Goal: Information Seeking & Learning: Learn about a topic

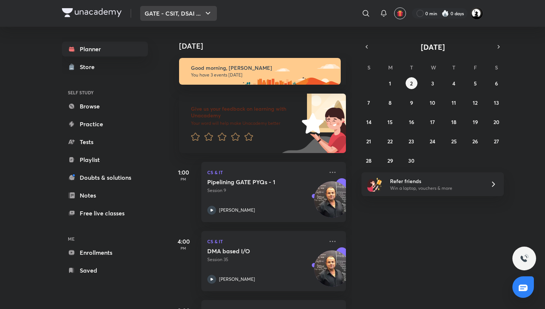
click at [168, 9] on button "GATE - CSIT, DSAI ..." at bounding box center [178, 13] width 77 height 15
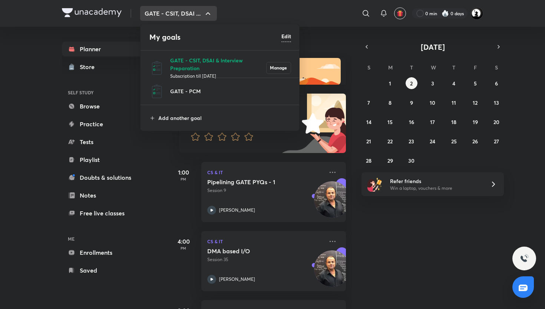
click at [168, 9] on div at bounding box center [272, 154] width 545 height 309
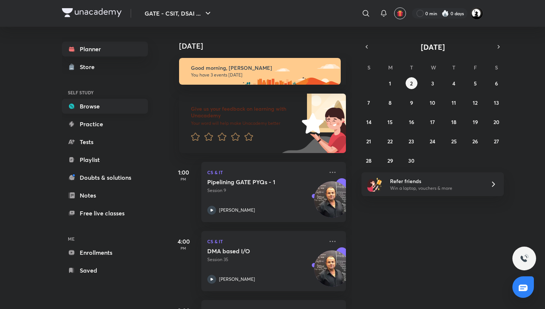
click at [81, 104] on link "Browse" at bounding box center [105, 106] width 86 height 15
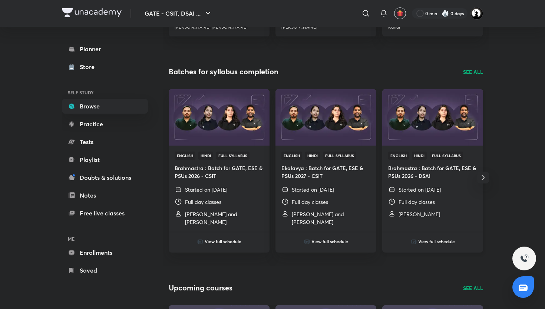
scroll to position [208, 0]
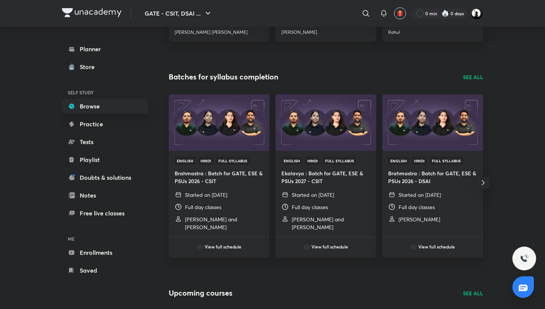
click at [468, 78] on p "SEE ALL" at bounding box center [473, 77] width 20 height 8
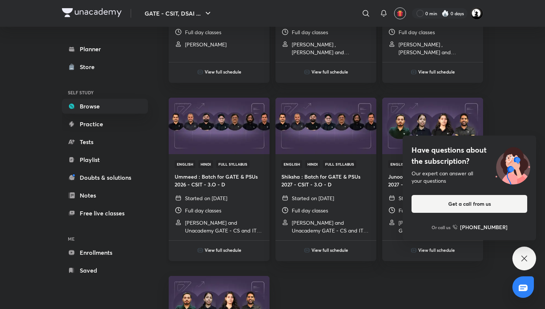
scroll to position [373, 0]
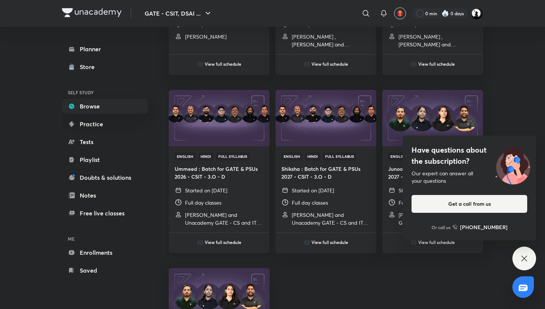
click at [204, 214] on p "[PERSON_NAME] and Unacademy GATE - CS and IT (English)" at bounding box center [224, 219] width 79 height 16
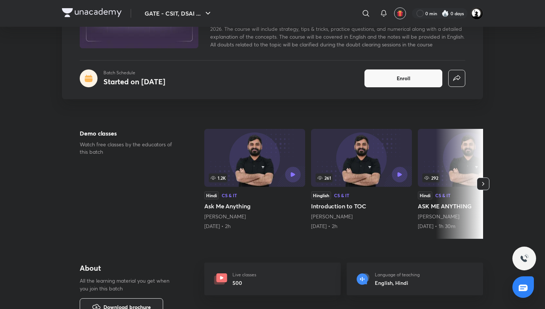
scroll to position [101, 0]
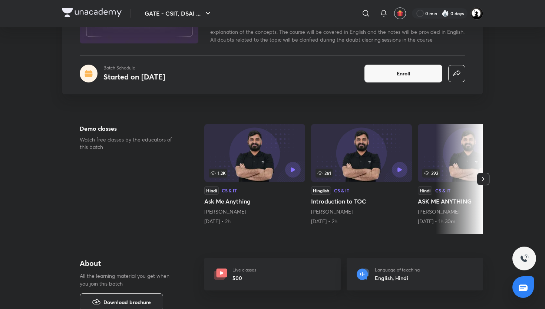
click at [215, 211] on link "[PERSON_NAME]" at bounding box center [225, 211] width 42 height 7
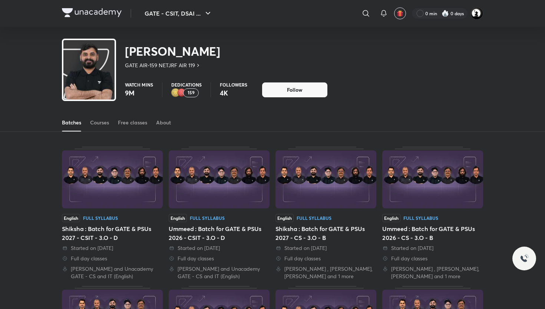
click at [98, 123] on div "Courses" at bounding box center [99, 122] width 19 height 7
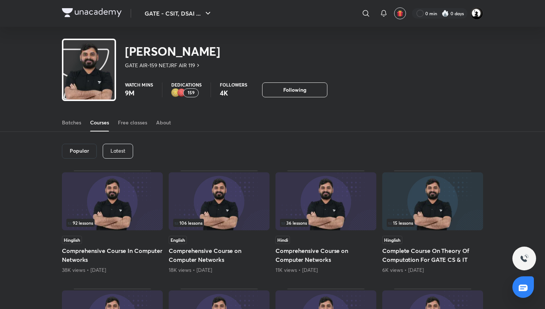
click at [112, 152] on p "Latest" at bounding box center [118, 151] width 15 height 6
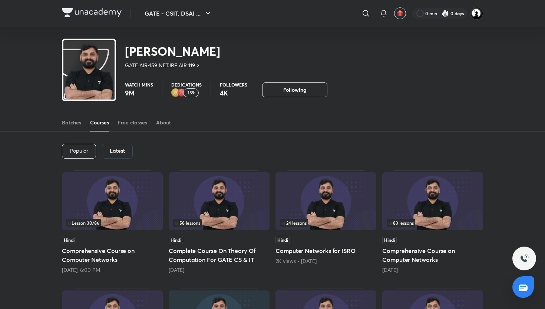
click at [112, 152] on h6 "Latest" at bounding box center [117, 151] width 15 height 6
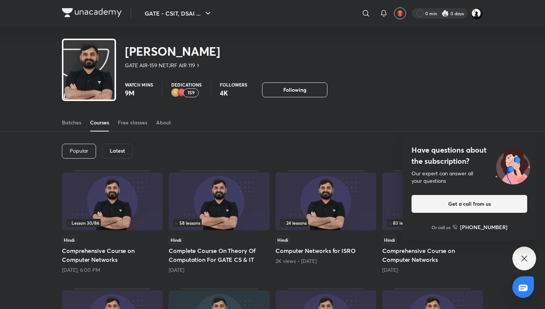
click at [451, 13] on div at bounding box center [440, 13] width 56 height 10
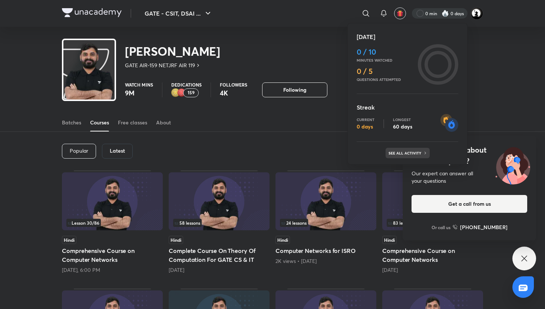
click at [397, 149] on div "See all activity" at bounding box center [408, 153] width 44 height 10
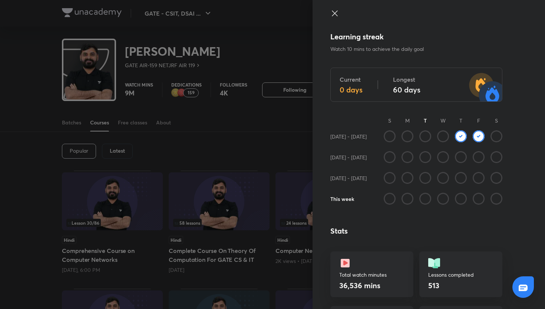
click at [336, 13] on icon at bounding box center [334, 13] width 9 height 9
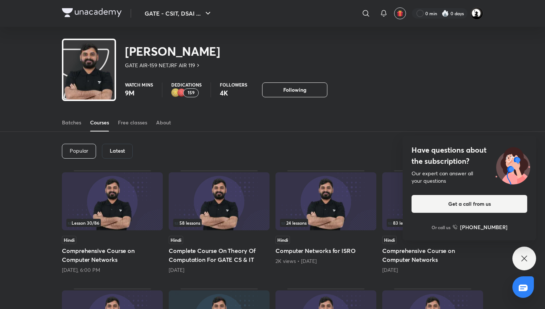
click at [524, 257] on icon at bounding box center [524, 258] width 9 height 9
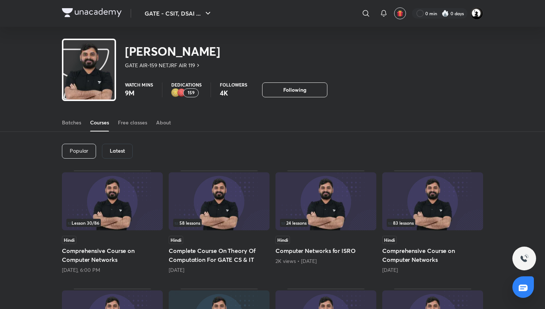
click at [349, 178] on img at bounding box center [326, 201] width 101 height 58
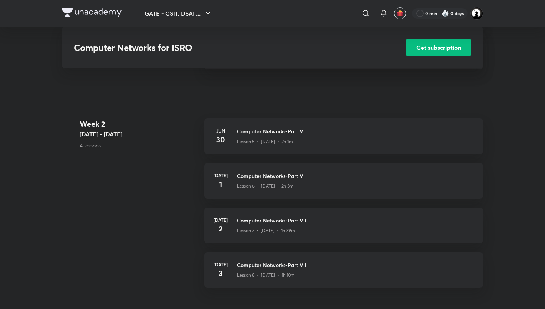
scroll to position [393, 0]
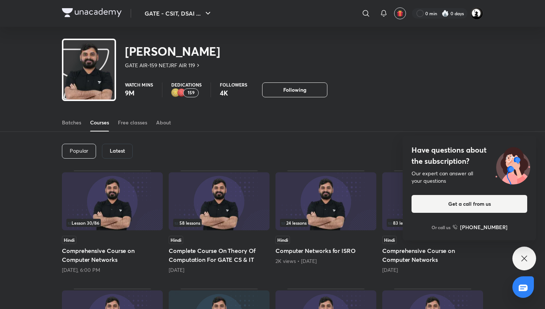
click at [192, 92] on p "159" at bounding box center [191, 92] width 7 height 5
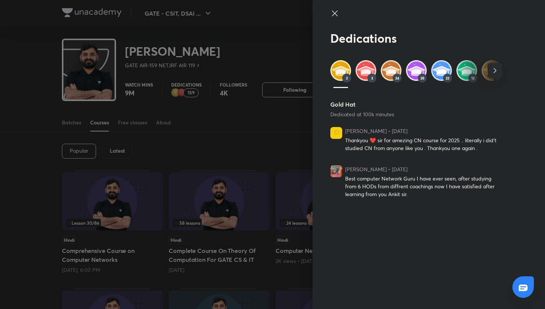
click at [364, 68] on img at bounding box center [366, 70] width 21 height 21
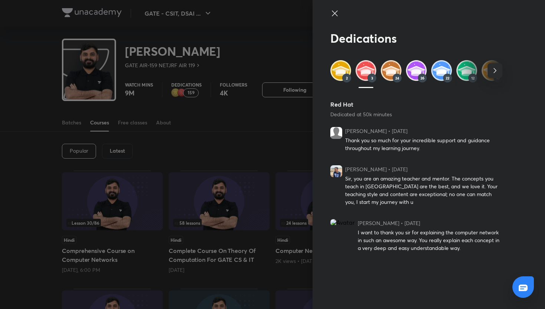
click at [337, 11] on icon at bounding box center [334, 13] width 9 height 9
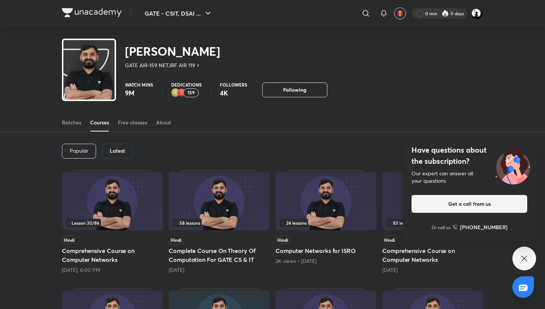
click at [448, 18] on div at bounding box center [440, 13] width 56 height 10
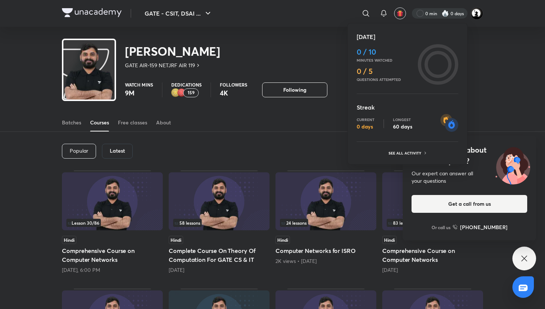
click at [430, 9] on div at bounding box center [272, 154] width 545 height 309
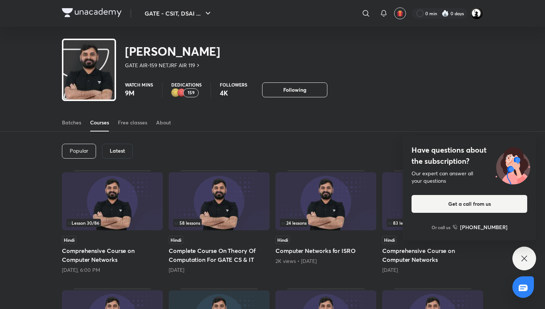
click at [468, 10] on div "0 min 0 days" at bounding box center [444, 13] width 77 height 13
click at [437, 14] on div at bounding box center [440, 13] width 56 height 10
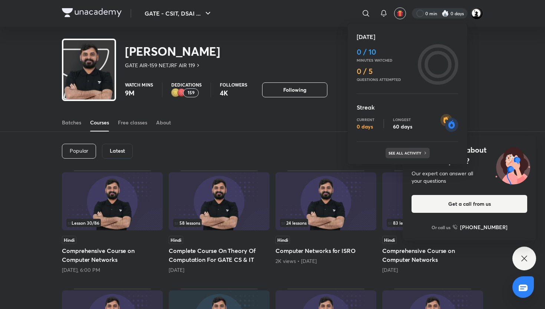
click at [398, 148] on div "See all activity" at bounding box center [408, 153] width 44 height 10
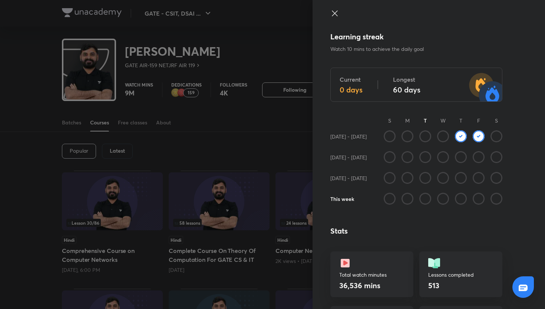
click at [337, 14] on icon at bounding box center [334, 13] width 9 height 9
